Goal: Task Accomplishment & Management: Manage account settings

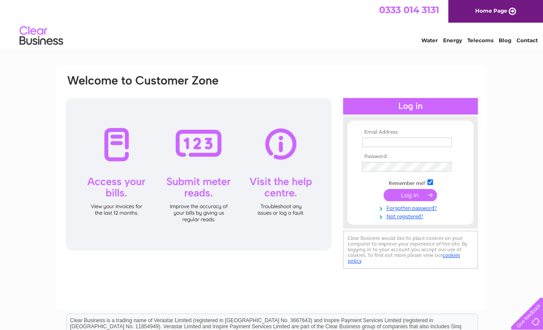
type input "lovingthemayhem@gmail.com"
click at [412, 193] on input "submit" at bounding box center [409, 195] width 53 height 12
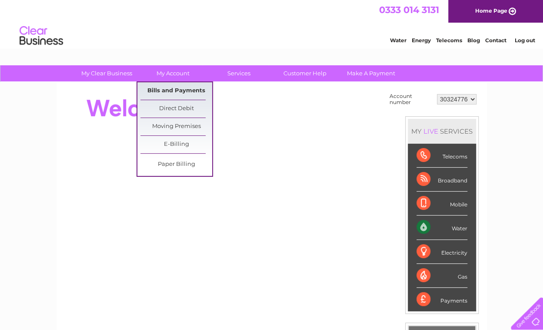
click at [170, 87] on link "Bills and Payments" at bounding box center [176, 90] width 72 height 17
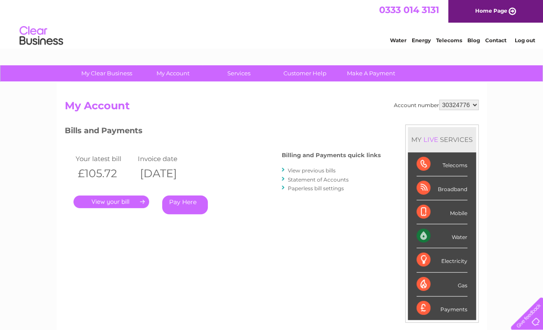
click at [315, 190] on link "Paperless bill settings" at bounding box center [316, 188] width 56 height 7
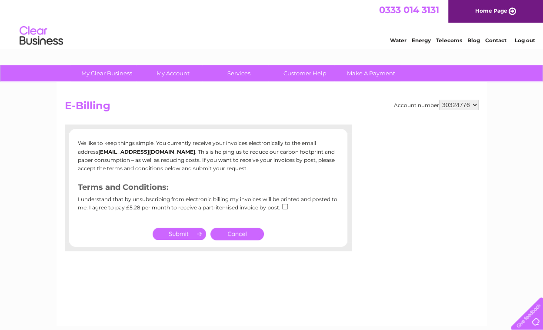
click at [240, 236] on link "Cancel" at bounding box center [236, 233] width 53 height 13
click at [241, 233] on link "Cancel" at bounding box center [236, 233] width 53 height 13
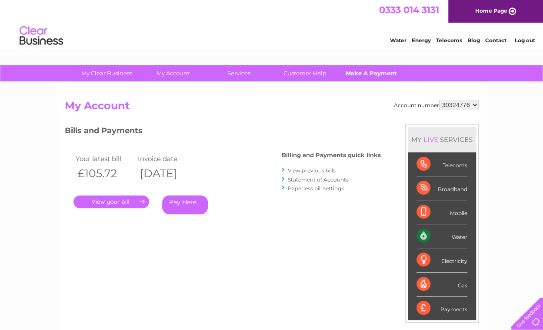
click at [377, 75] on link "Make A Payment" at bounding box center [371, 73] width 72 height 16
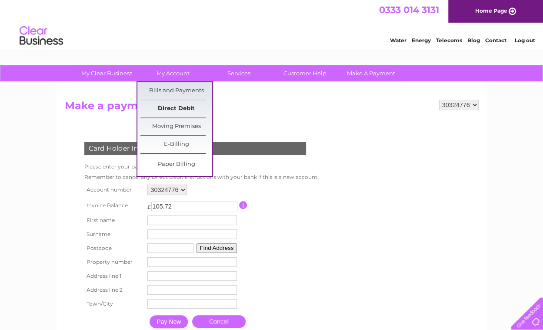
click at [182, 110] on link "Direct Debit" at bounding box center [176, 108] width 72 height 17
